Goal: Transaction & Acquisition: Purchase product/service

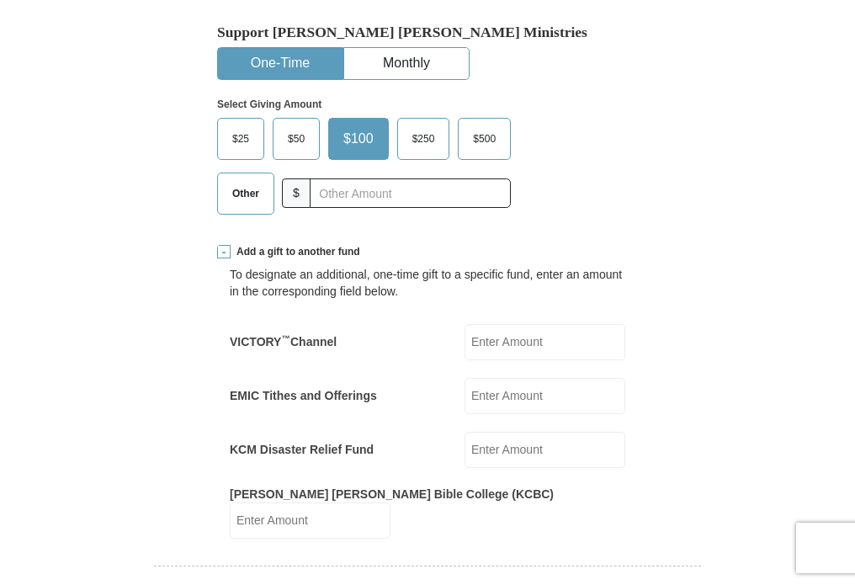
scroll to position [505, 0]
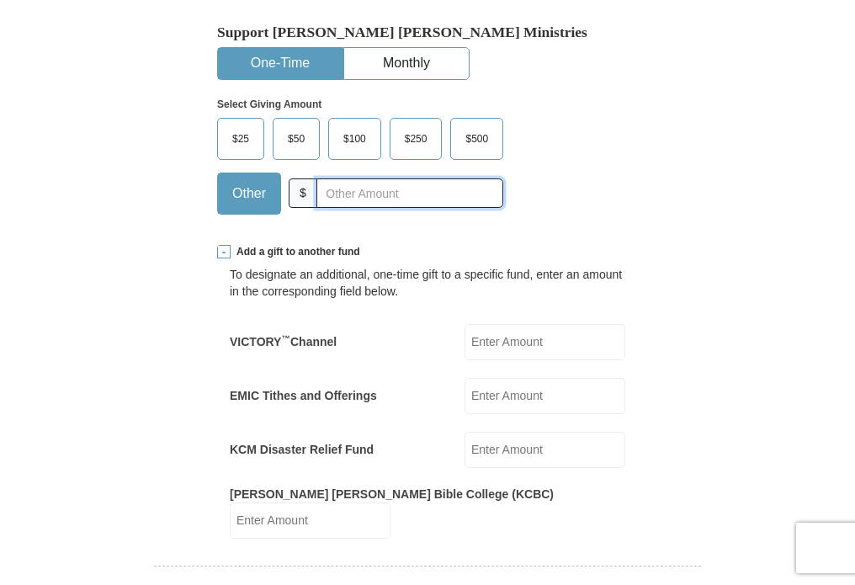
click at [325, 194] on input "text" at bounding box center [409, 192] width 187 height 29
type input "0"
click at [481, 448] on input "KCM Disaster Relief Fund" at bounding box center [544, 450] width 161 height 36
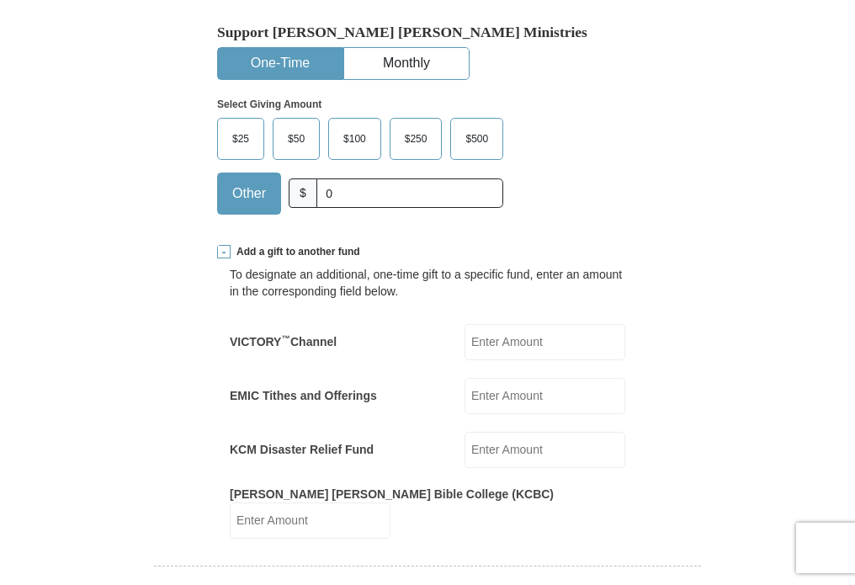
type input "260.00"
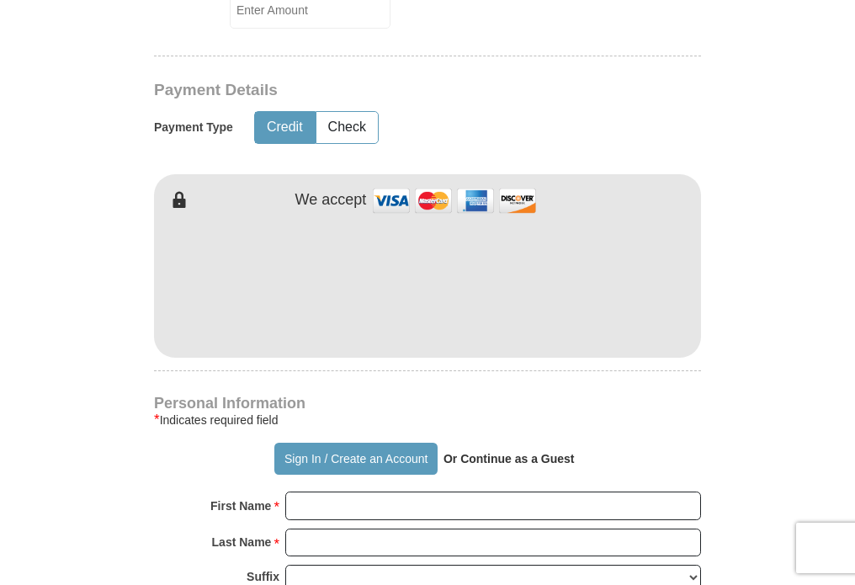
scroll to position [1094, 0]
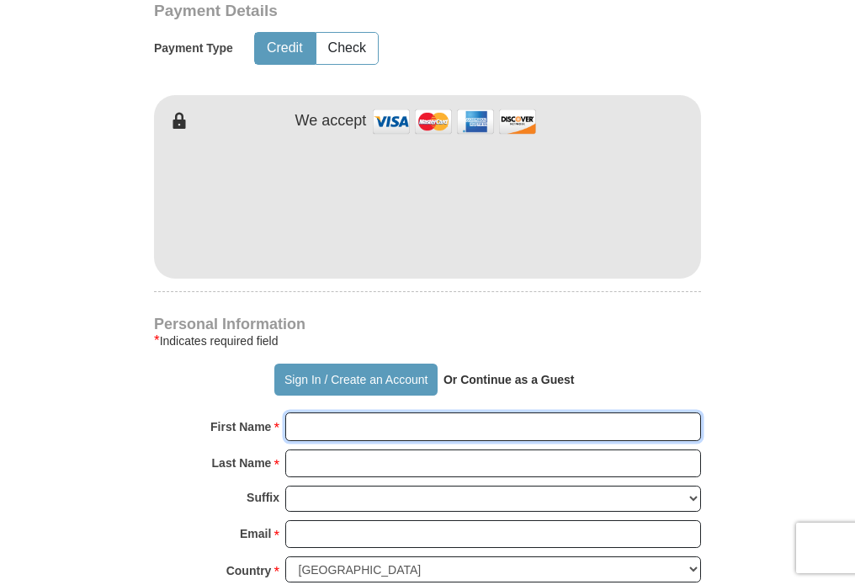
click at [315, 413] on input "First Name *" at bounding box center [493, 426] width 416 height 29
type input "[PERSON_NAME]"
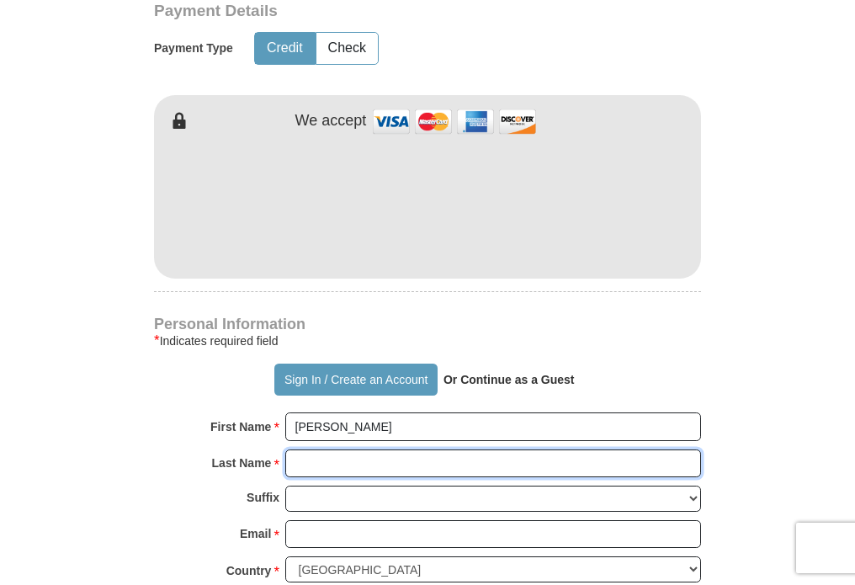
click at [343, 449] on input "Last Name *" at bounding box center [493, 463] width 416 height 29
type input "[PERSON_NAME]"
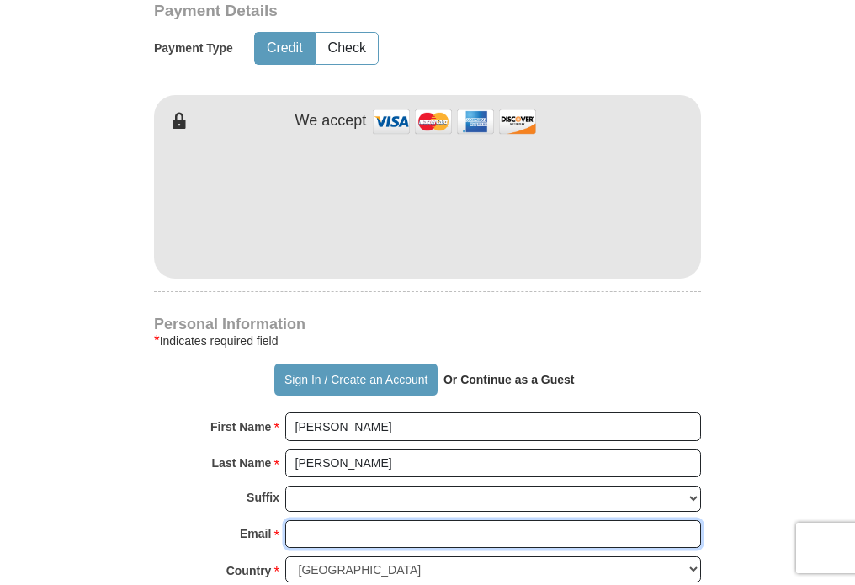
click at [313, 520] on input "Email *" at bounding box center [493, 534] width 416 height 29
type input "[EMAIL_ADDRESS][DOMAIN_NAME]"
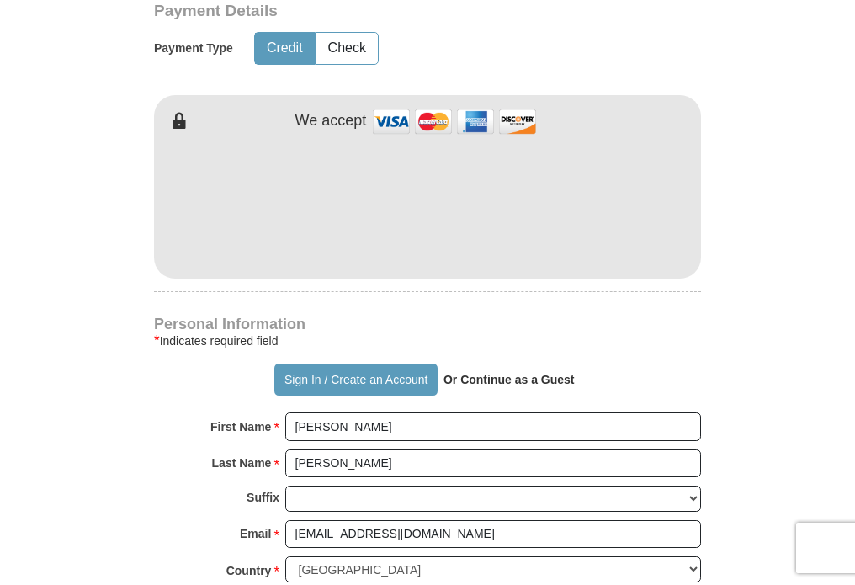
type input "[STREET_ADDRESS]"
type input "[GEOGRAPHIC_DATA]"
select select "PA"
type input "17036"
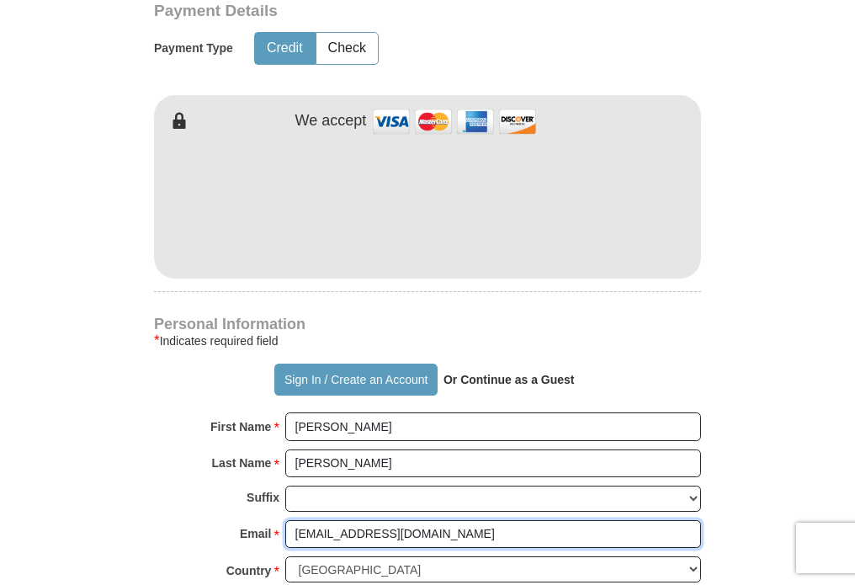
scroll to position [1346, 0]
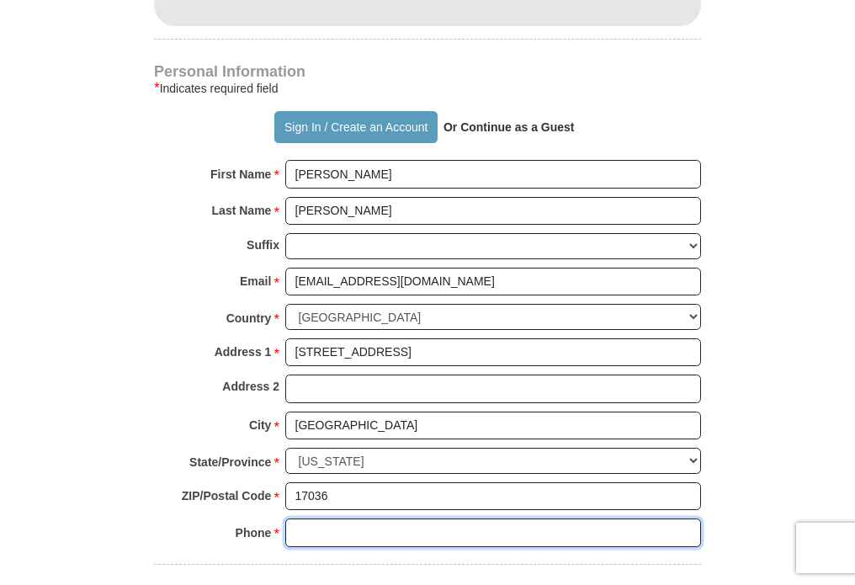
click at [320, 518] on input "Phone * *" at bounding box center [493, 532] width 416 height 29
type input "7175668041"
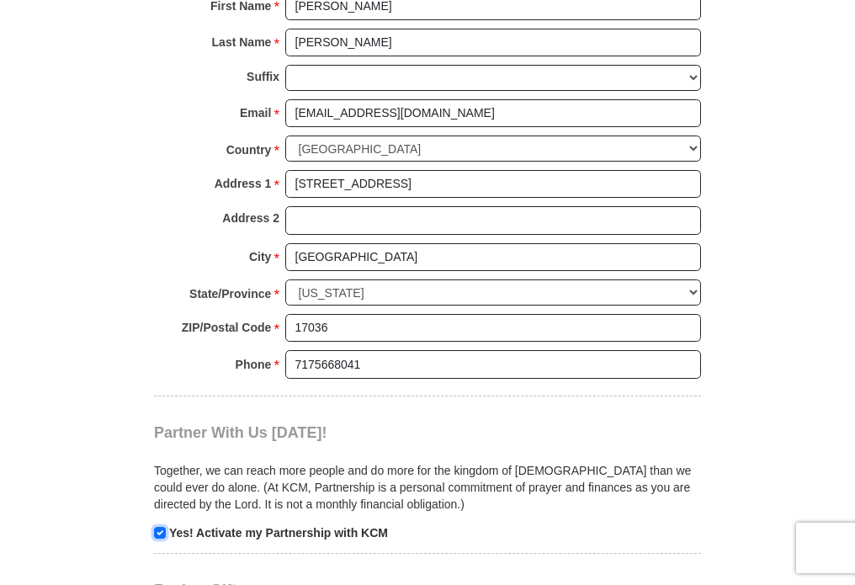
drag, startPoint x: 160, startPoint y: 515, endPoint x: 217, endPoint y: 515, distance: 57.2
click at [161, 527] on input "checkbox" at bounding box center [160, 533] width 12 height 12
checkbox input "false"
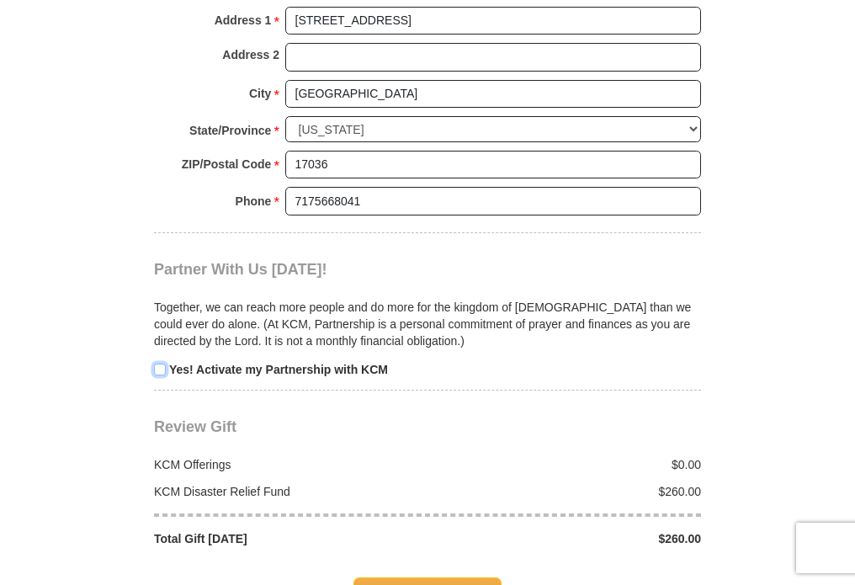
scroll to position [1766, 0]
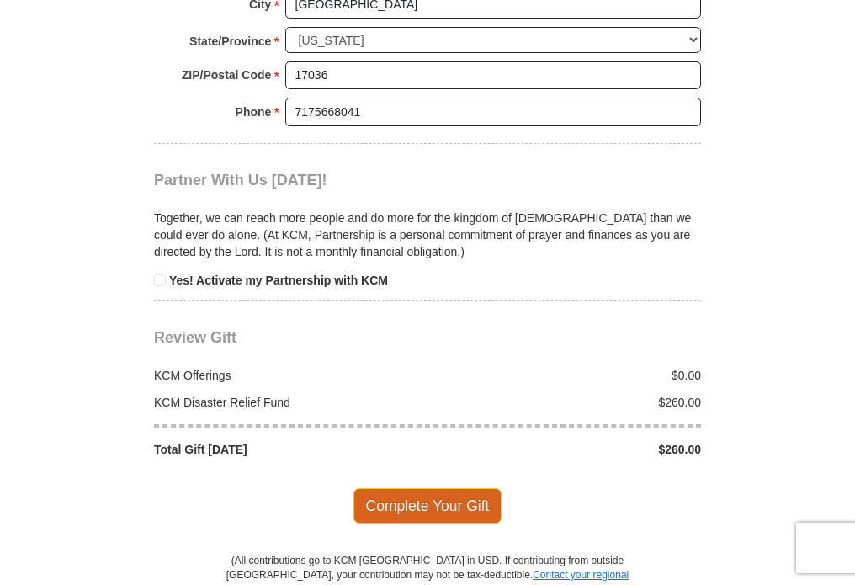
click at [433, 494] on span "Complete Your Gift" at bounding box center [427, 505] width 149 height 35
